Goal: Check status: Check status

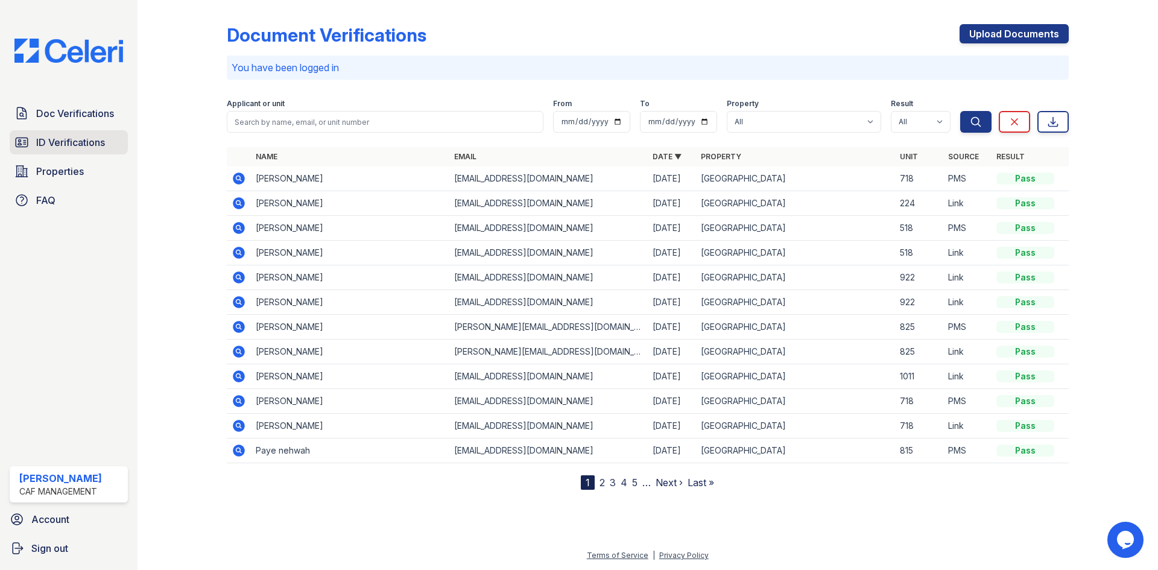
click at [41, 145] on span "ID Verifications" at bounding box center [70, 142] width 69 height 14
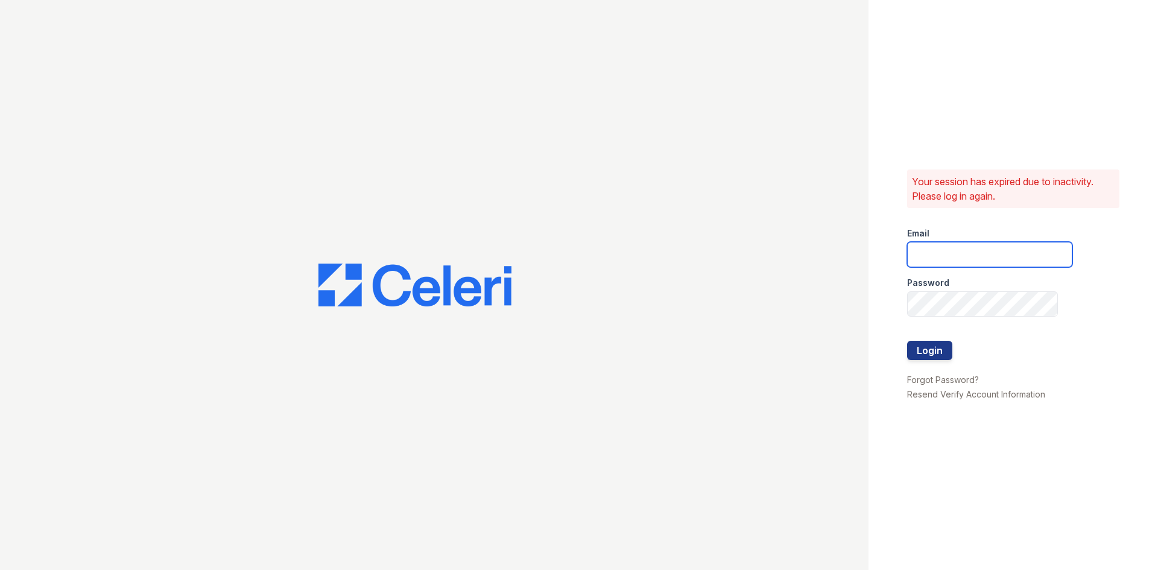
type input "longhorn1@cafmanagement.com"
click at [916, 353] on button "Login" at bounding box center [929, 350] width 45 height 19
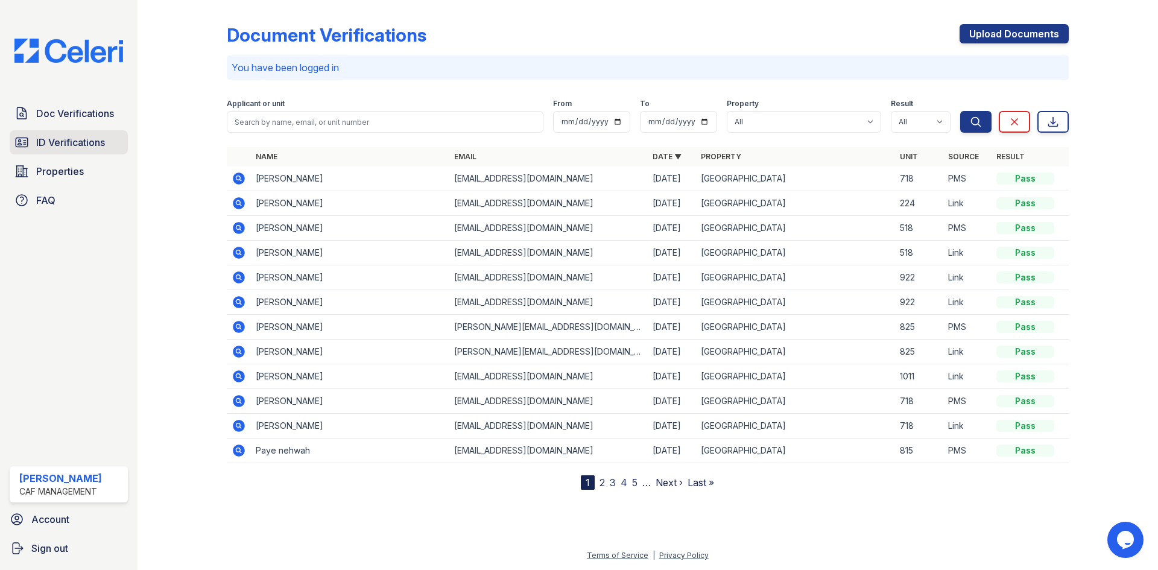
click at [48, 139] on span "ID Verifications" at bounding box center [70, 142] width 69 height 14
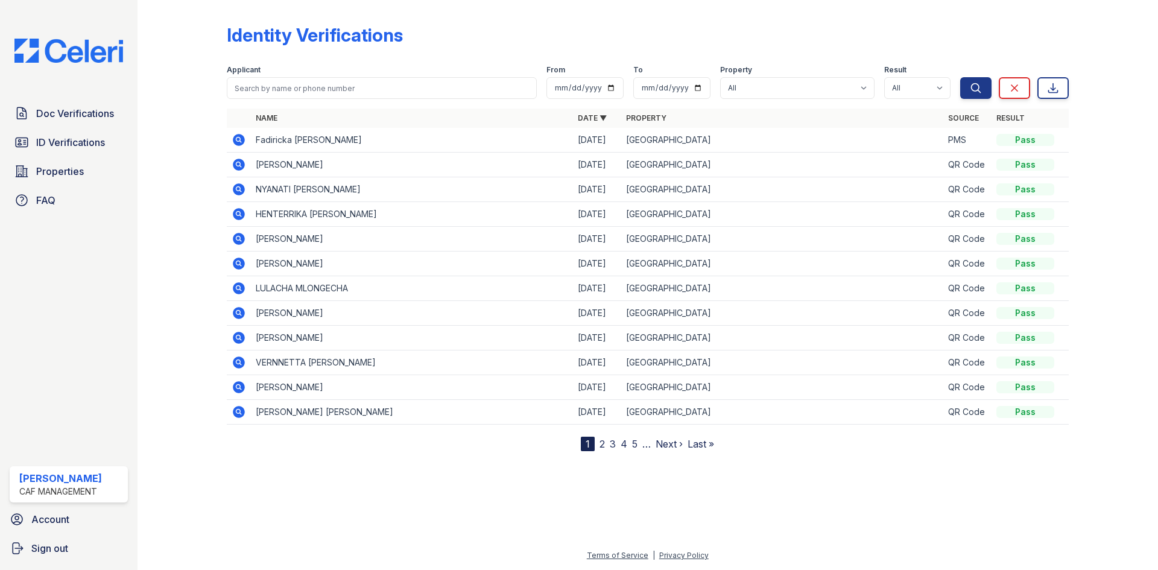
click at [237, 139] on icon at bounding box center [237, 139] width 3 height 3
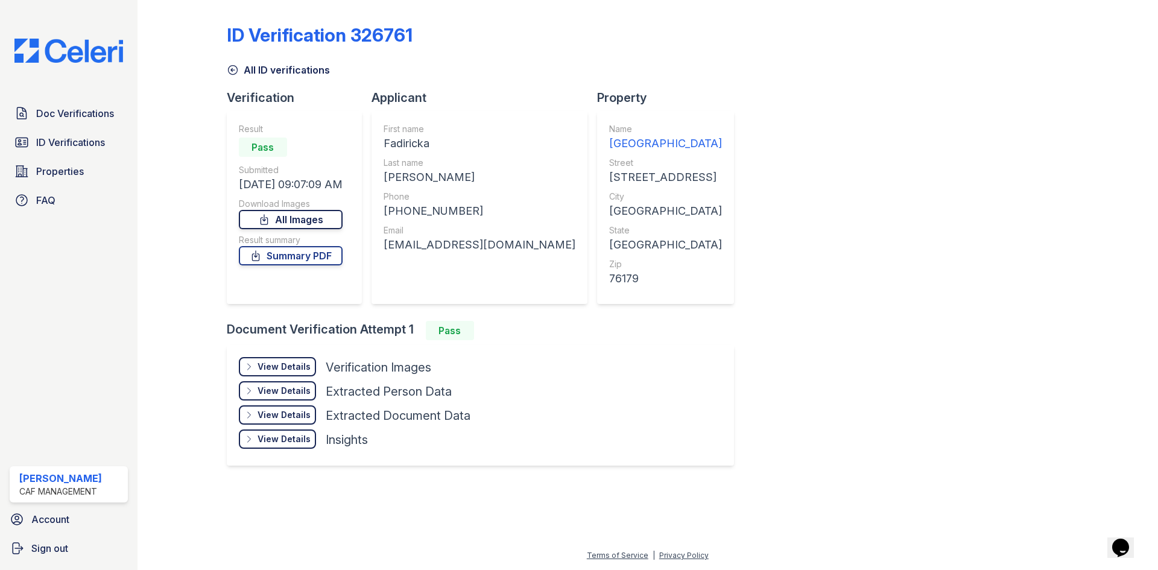
click at [308, 219] on link "All Images" at bounding box center [291, 219] width 104 height 19
click at [279, 256] on link "Summary PDF" at bounding box center [291, 255] width 104 height 19
drag, startPoint x: 68, startPoint y: 167, endPoint x: 76, endPoint y: 164, distance: 8.4
click at [68, 167] on span "Properties" at bounding box center [60, 171] width 48 height 14
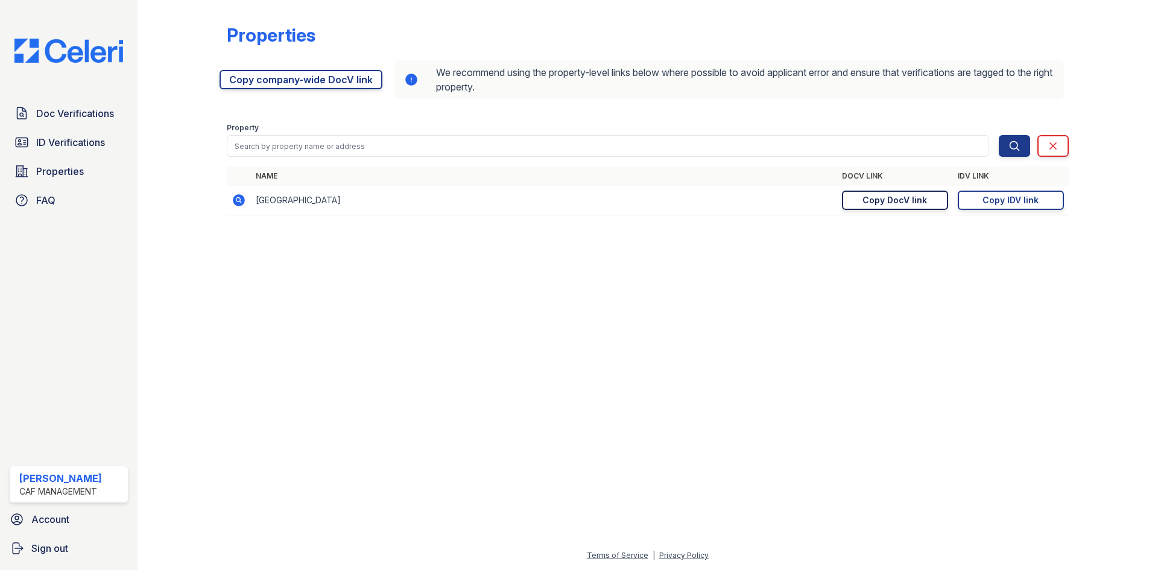
click at [902, 200] on div "Copy DocV link" at bounding box center [895, 200] width 65 height 12
